Goal: Task Accomplishment & Management: Manage account settings

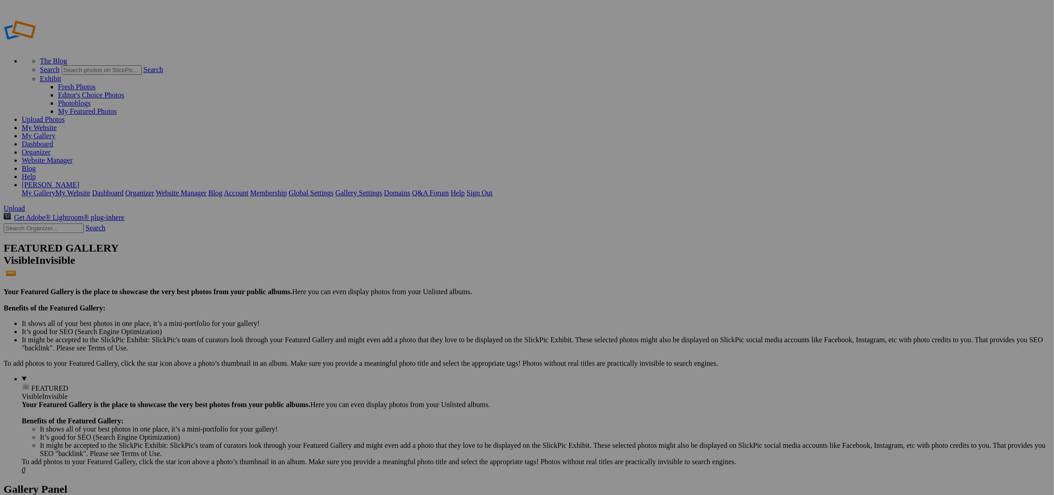
click at [466, 260] on input "text" at bounding box center [456, 265] width 99 height 10
click at [459, 260] on input "text" at bounding box center [456, 265] width 99 height 10
paste input "420 rte 390 [PERSON_NAME]"
type input "420 rte 390 [PERSON_NAME]"
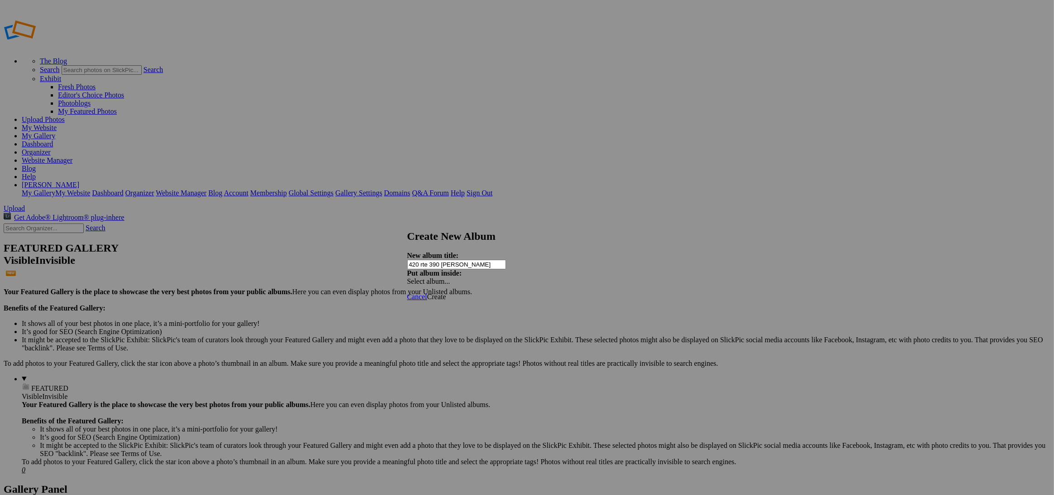
click at [446, 293] on span "Create" at bounding box center [436, 297] width 19 height 8
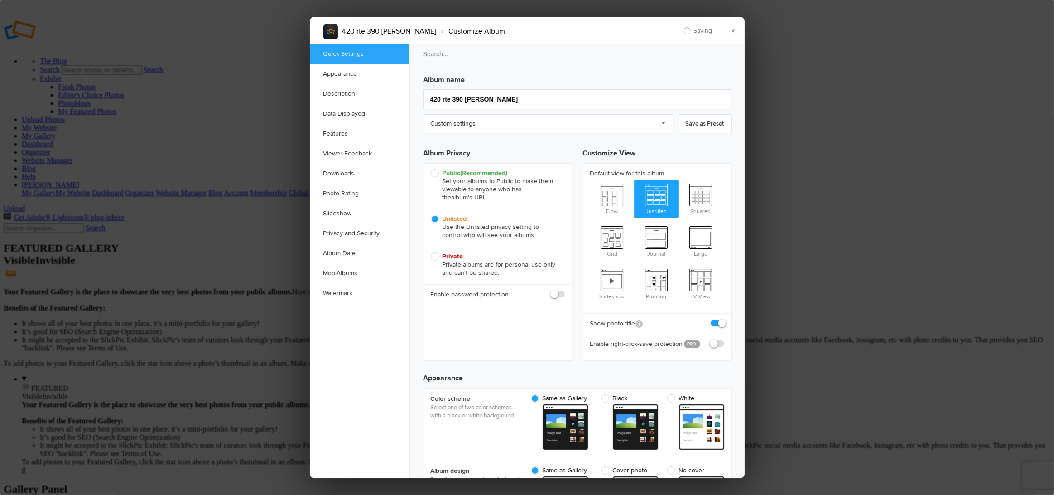
click at [497, 135] on div "Album name 420 rte 390 Rowena Custom settings Custom settings sample_album Main…" at bounding box center [578, 213] width 308 height 284
click at [495, 128] on link "Custom settings" at bounding box center [549, 123] width 250 height 19
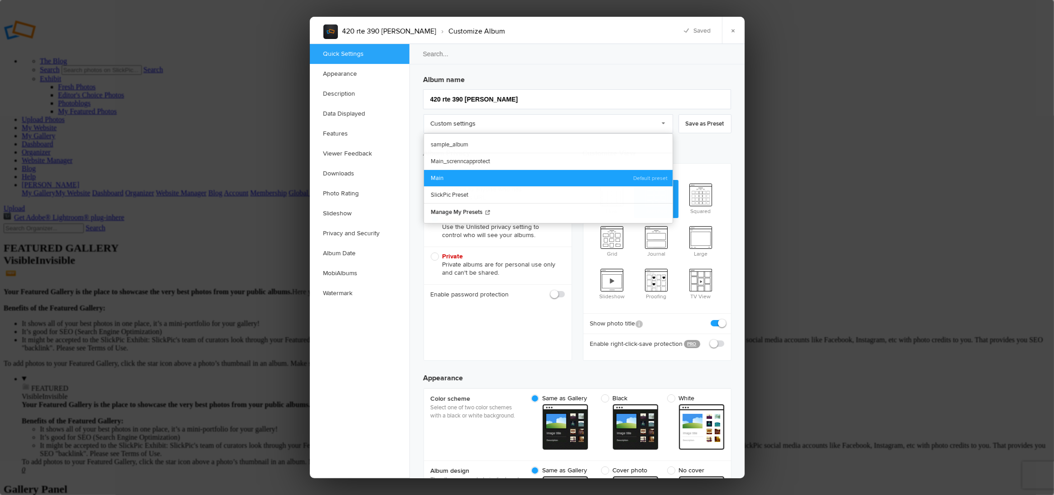
click at [452, 174] on link "Main" at bounding box center [548, 177] width 249 height 17
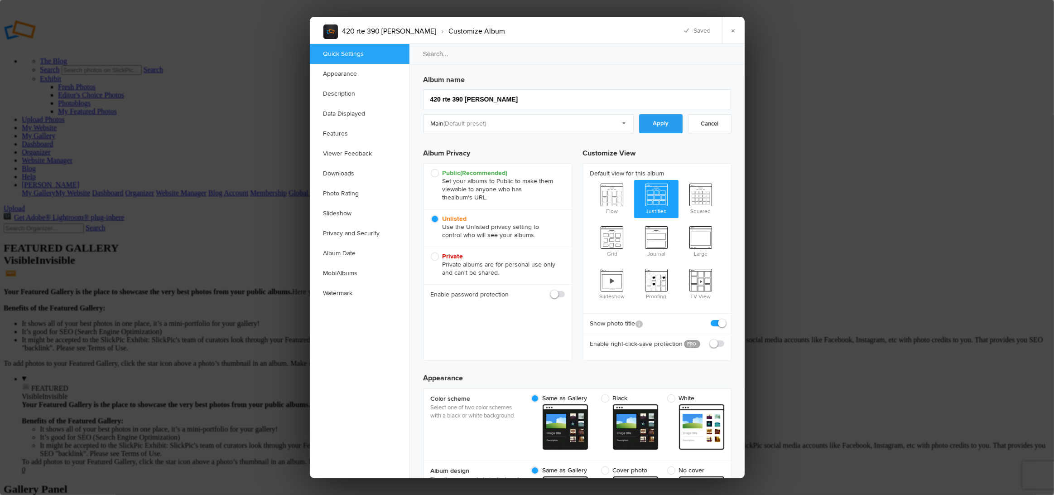
click at [655, 130] on link "Apply" at bounding box center [660, 123] width 43 height 19
checkbox input "true"
click at [734, 35] on link "×" at bounding box center [733, 30] width 23 height 27
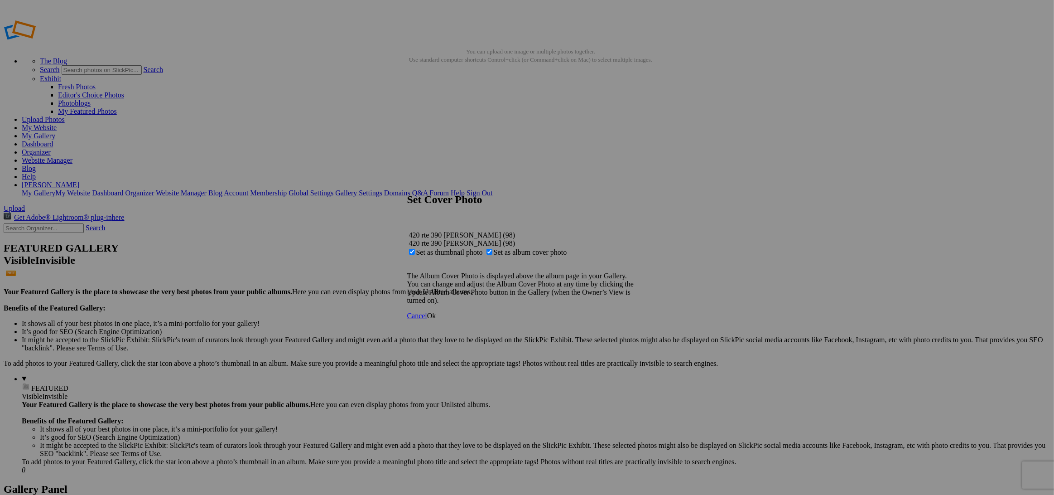
click at [436, 319] on span "Ok" at bounding box center [431, 316] width 9 height 8
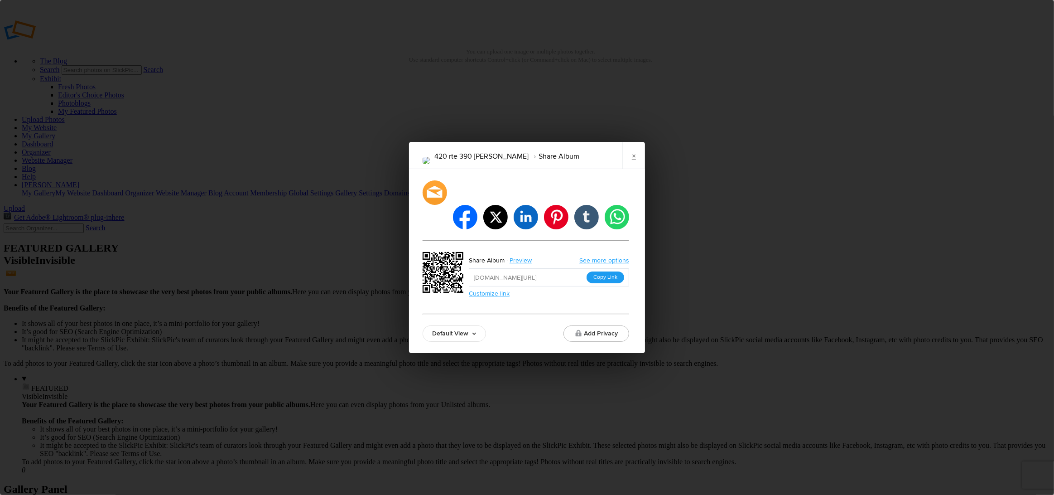
click at [602, 271] on button "Copy Link" at bounding box center [606, 277] width 38 height 12
click at [634, 169] on link "×" at bounding box center [634, 155] width 23 height 27
